Goal: Information Seeking & Learning: Check status

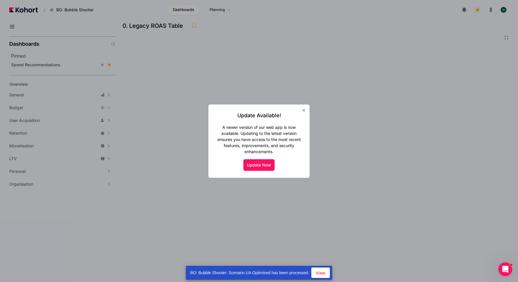
click at [304, 109] on icon "button" at bounding box center [304, 110] width 5 height 5
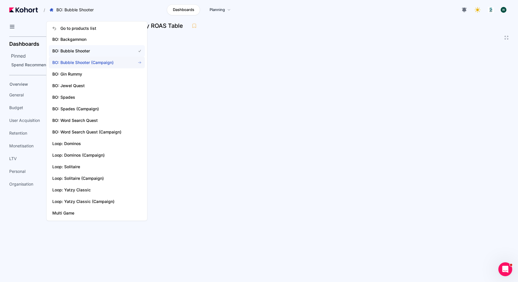
click at [91, 63] on span "BO: Bubble Shooter (Campaign)" at bounding box center [90, 63] width 76 height 6
